Goal: Information Seeking & Learning: Learn about a topic

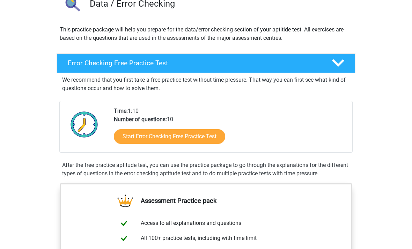
scroll to position [61, 0]
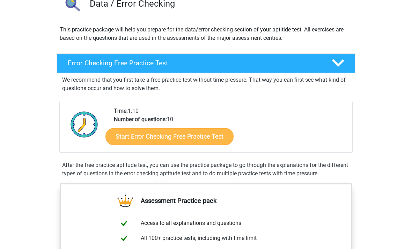
click at [128, 138] on link "Start Error Checking Free Practice Test" at bounding box center [169, 136] width 128 height 17
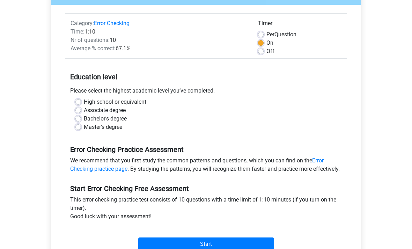
scroll to position [77, 0]
click at [84, 119] on label "Bachelor's degree" at bounding box center [105, 118] width 43 height 8
click at [79, 119] on input "Bachelor's degree" at bounding box center [78, 117] width 6 height 7
radio input "true"
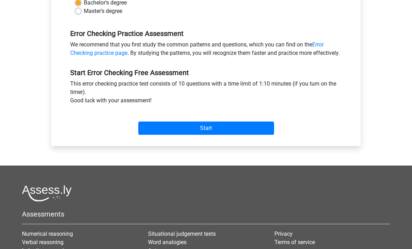
scroll to position [193, 0]
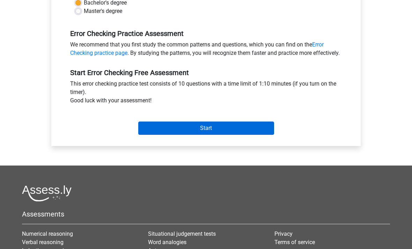
click at [188, 135] on input "Start" at bounding box center [206, 127] width 136 height 13
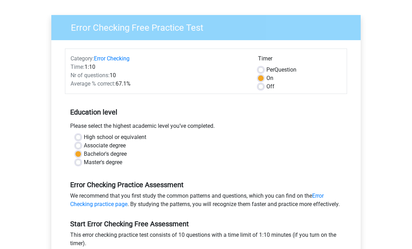
scroll to position [0, 0]
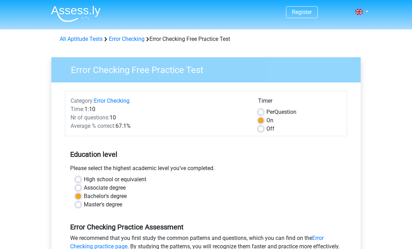
click at [266, 131] on label "Off" at bounding box center [270, 129] width 8 height 8
click at [258, 131] on input "Off" at bounding box center [261, 128] width 6 height 7
radio input "true"
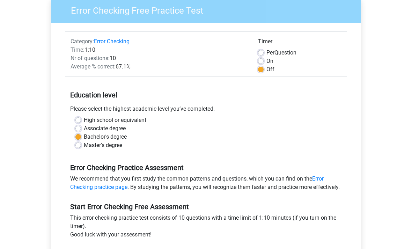
scroll to position [102, 0]
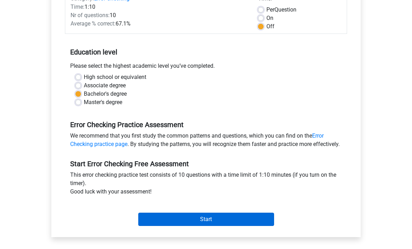
click at [217, 226] on input "Start" at bounding box center [206, 219] width 136 height 13
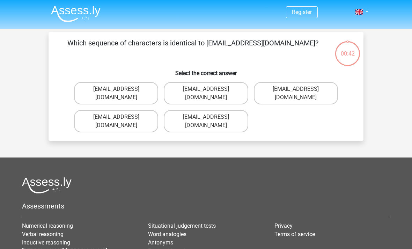
click at [118, 117] on input "Evie_Meade@jointmail.com.uk" at bounding box center [118, 119] width 5 height 5
radio input "true"
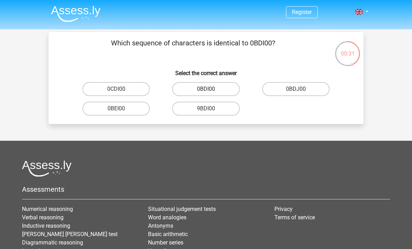
click at [214, 92] on label "0BDI00" at bounding box center [205, 89] width 67 height 14
click at [210, 92] on input "0BDI00" at bounding box center [208, 91] width 5 height 5
radio input "true"
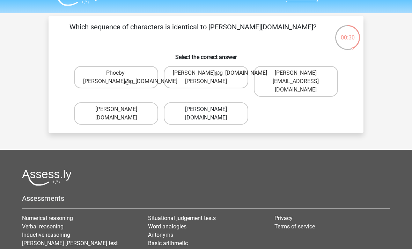
scroll to position [4, 0]
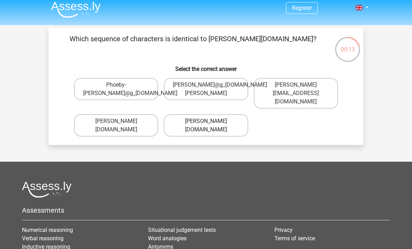
click at [176, 117] on label "Phoebe-Patterson@g_mail.gr" at bounding box center [206, 125] width 84 height 22
click at [206, 121] on input "Phoebe-Patterson@g_mail.gr" at bounding box center [208, 123] width 5 height 5
radio input "true"
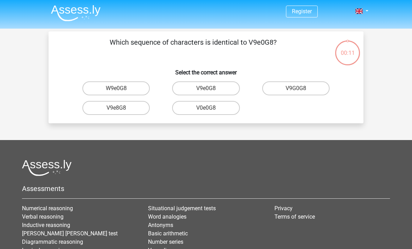
scroll to position [0, 0]
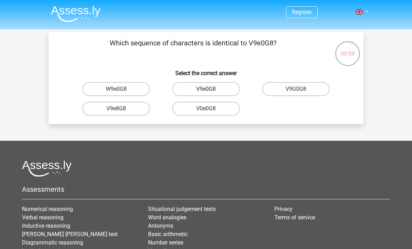
click at [183, 90] on label "V9e0G8" at bounding box center [205, 89] width 67 height 14
click at [206, 90] on input "V9e0G8" at bounding box center [208, 91] width 5 height 5
radio input "true"
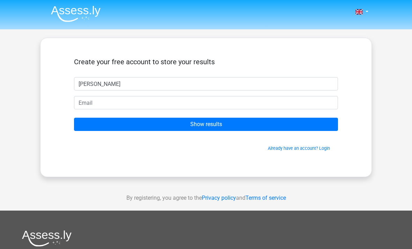
type input "[PERSON_NAME]"
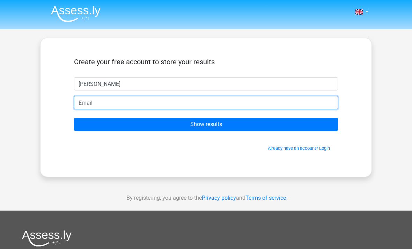
click at [136, 96] on input "email" at bounding box center [206, 102] width 264 height 13
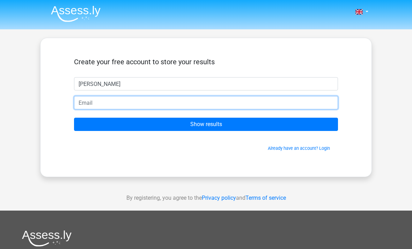
click at [112, 103] on input "email" at bounding box center [206, 102] width 264 height 13
type input "[EMAIL_ADDRESS][DOMAIN_NAME]"
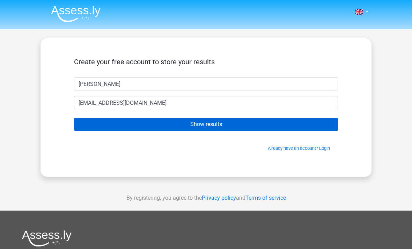
click at [116, 125] on input "Show results" at bounding box center [206, 124] width 264 height 13
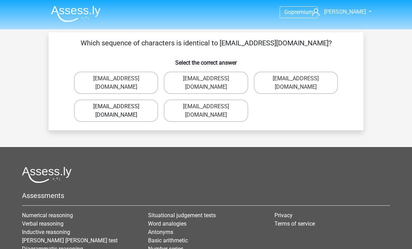
click at [140, 101] on label "Evie_Meade@jointmail.com.uk" at bounding box center [116, 110] width 84 height 22
click at [121, 106] on input "Evie_Meade@jointmail.com.uk" at bounding box center [118, 108] width 5 height 5
radio input "true"
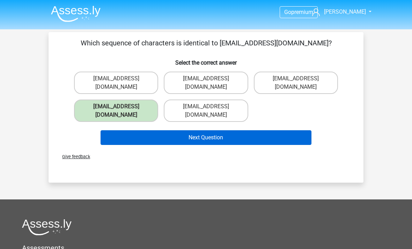
click at [174, 130] on button "Next Question" at bounding box center [206, 137] width 211 height 15
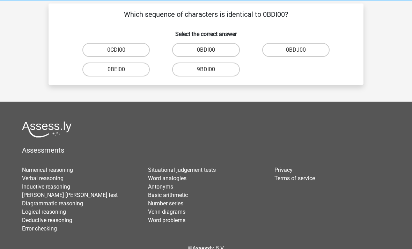
scroll to position [32, 0]
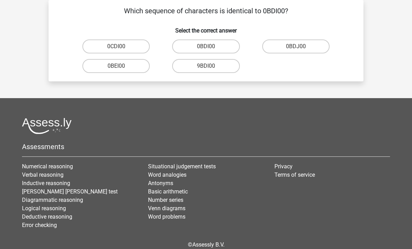
click at [173, 124] on div at bounding box center [206, 126] width 368 height 16
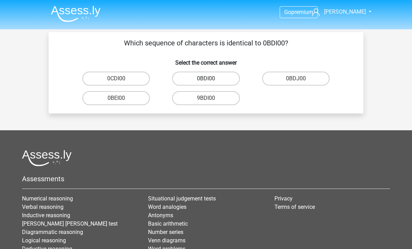
click at [190, 81] on label "0BDI00" at bounding box center [205, 79] width 67 height 14
click at [206, 81] on input "0BDI00" at bounding box center [208, 81] width 5 height 5
radio input "true"
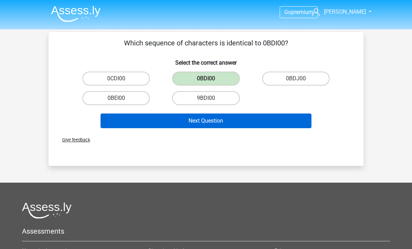
click at [179, 121] on button "Next Question" at bounding box center [206, 120] width 211 height 15
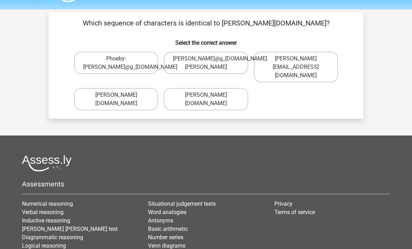
scroll to position [4, 0]
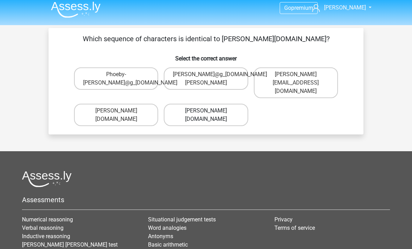
click at [191, 104] on label "Phoebe-Patterson@g_mail.gr" at bounding box center [206, 115] width 84 height 22
click at [206, 111] on input "Phoebe-Patterson@g_mail.gr" at bounding box center [208, 113] width 5 height 5
radio input "true"
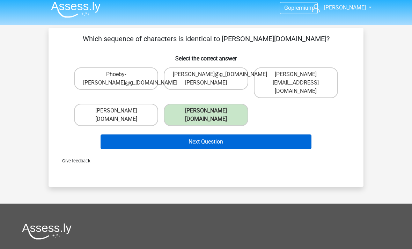
click at [191, 134] on button "Next Question" at bounding box center [206, 141] width 211 height 15
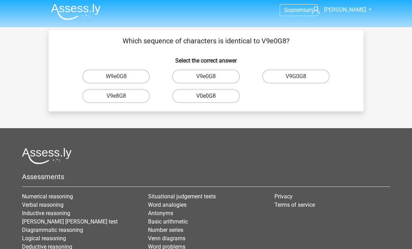
scroll to position [0, 0]
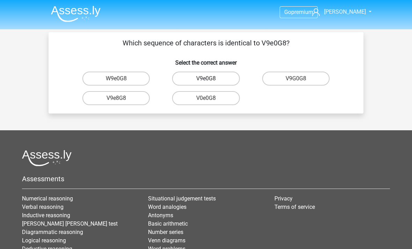
click at [184, 81] on label "V9e0G8" at bounding box center [205, 79] width 67 height 14
click at [206, 81] on input "V9e0G8" at bounding box center [208, 81] width 5 height 5
radio input "true"
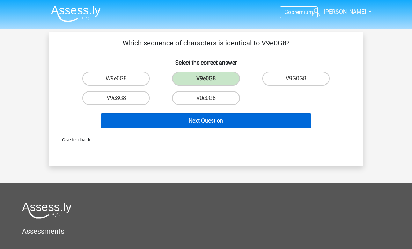
click at [189, 125] on button "Next Question" at bounding box center [206, 120] width 211 height 15
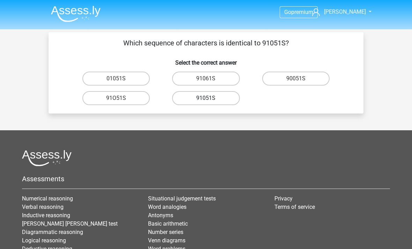
click at [195, 99] on label "91051S" at bounding box center [205, 98] width 67 height 14
click at [206, 99] on input "91051S" at bounding box center [208, 100] width 5 height 5
radio input "true"
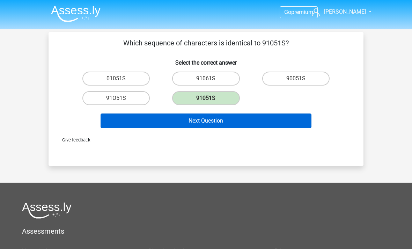
click at [190, 118] on button "Next Question" at bounding box center [206, 120] width 211 height 15
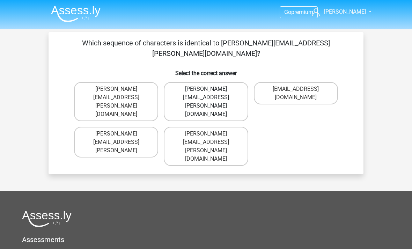
click at [191, 84] on label "Connor.Paterson@mailme.com" at bounding box center [206, 101] width 84 height 39
click at [206, 89] on input "Connor.Paterson@mailme.com" at bounding box center [208, 91] width 5 height 5
radio input "true"
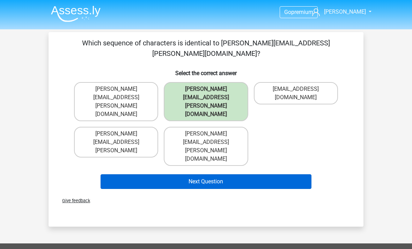
click at [199, 174] on button "Next Question" at bounding box center [206, 181] width 211 height 15
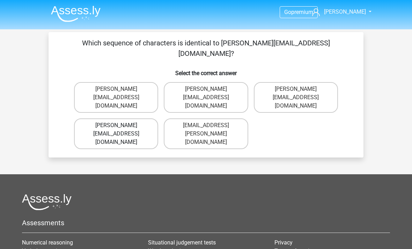
click at [148, 118] on label "Ava-Carroll@mailme.uk.com" at bounding box center [116, 133] width 84 height 31
click at [121, 125] on input "Ava-Carroll@mailme.uk.com" at bounding box center [118, 127] width 5 height 5
radio input "true"
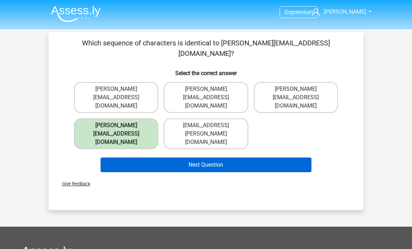
click at [165, 157] on button "Next Question" at bounding box center [206, 164] width 211 height 15
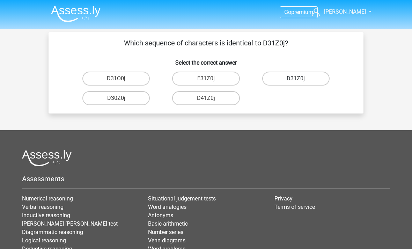
click at [270, 82] on label "D31Z0j" at bounding box center [295, 79] width 67 height 14
click at [296, 82] on input "D31Z0j" at bounding box center [298, 81] width 5 height 5
radio input "true"
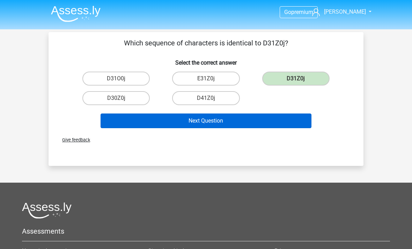
click at [243, 126] on button "Next Question" at bounding box center [206, 120] width 211 height 15
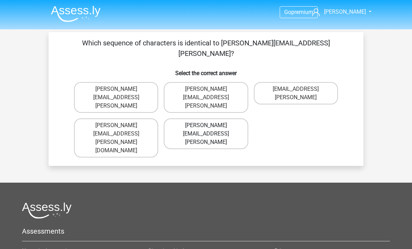
click at [203, 118] on label "Arthur.Bradley@mailme.coo" at bounding box center [206, 133] width 84 height 31
click at [206, 125] on input "Arthur.Bradley@mailme.coo" at bounding box center [208, 127] width 5 height 5
radio input "true"
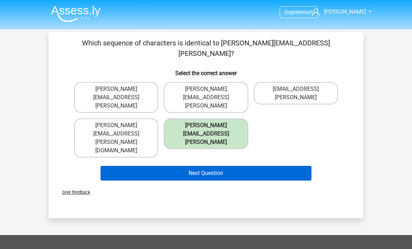
click at [206, 166] on button "Next Question" at bounding box center [206, 173] width 211 height 15
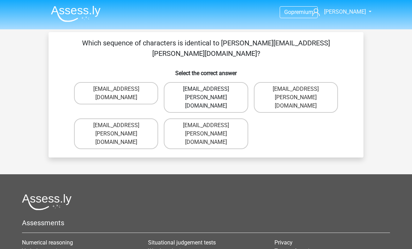
click at [180, 82] on label "Theo+Sadler@Gmail.uk.com" at bounding box center [206, 97] width 84 height 31
click at [206, 89] on input "Theo+Sadler@Gmail.uk.com" at bounding box center [208, 91] width 5 height 5
radio input "true"
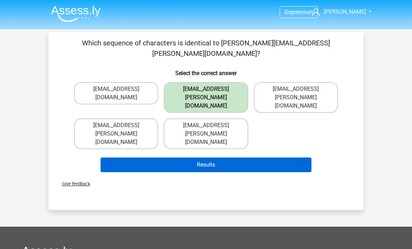
click at [186, 157] on button "Results" at bounding box center [206, 164] width 211 height 15
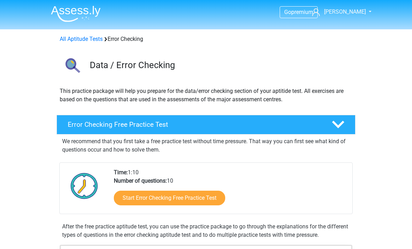
scroll to position [61, 0]
